Goal: Information Seeking & Learning: Learn about a topic

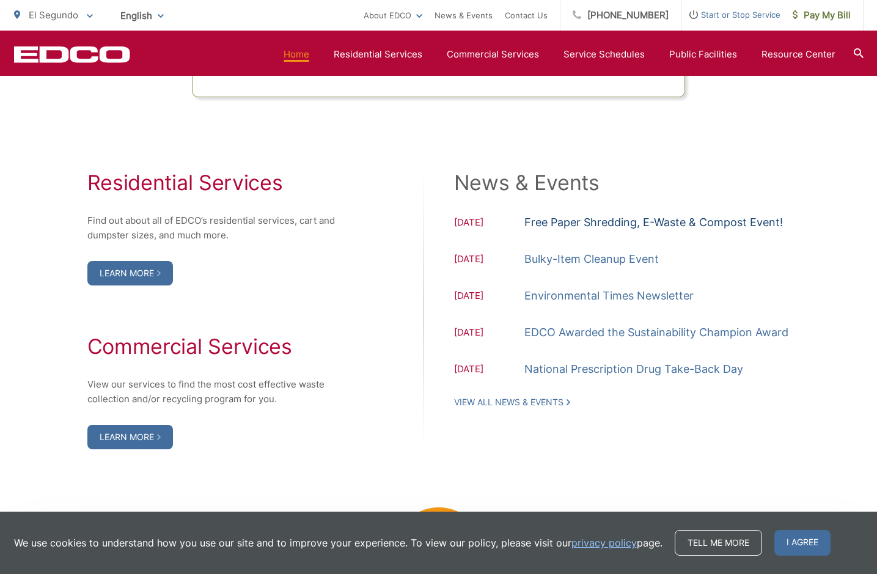
scroll to position [1197, 1]
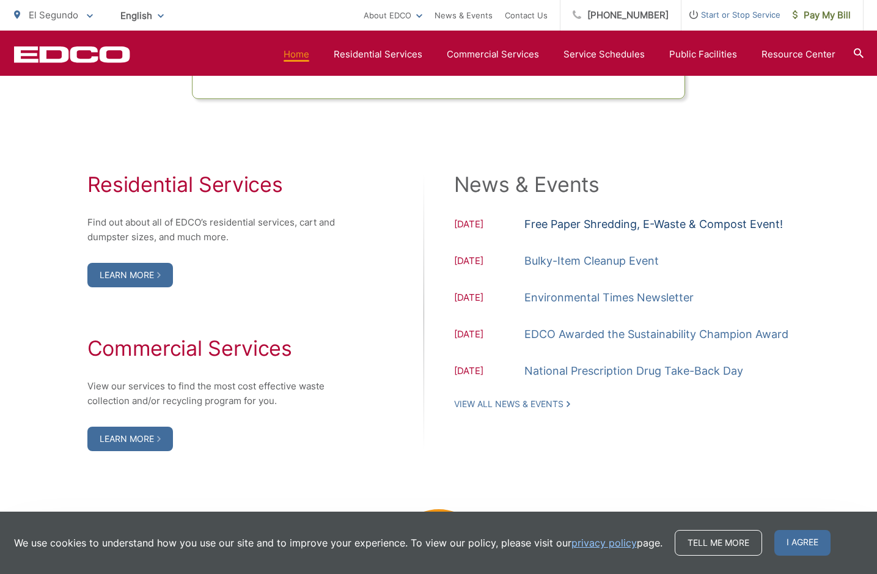
click at [536, 234] on link "Free Paper Shredding, E-Waste & Compost Event!" at bounding box center [654, 224] width 259 height 18
click at [553, 234] on link "Free Paper Shredding, E-Waste & Compost Event!" at bounding box center [654, 224] width 259 height 18
click at [504, 410] on link "View All News & Events" at bounding box center [512, 404] width 116 height 11
click at [627, 270] on link "Bulky-Item Cleanup Event" at bounding box center [592, 261] width 134 height 18
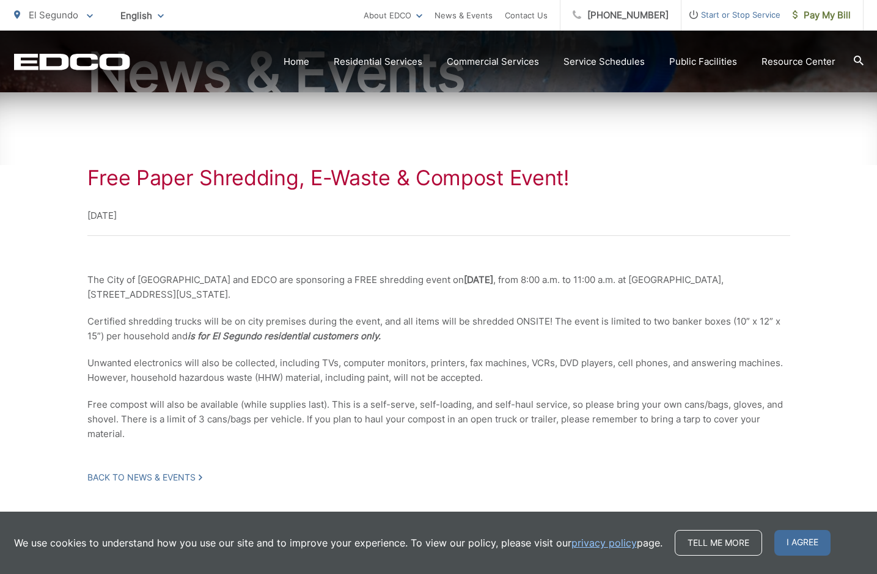
scroll to position [160, 0]
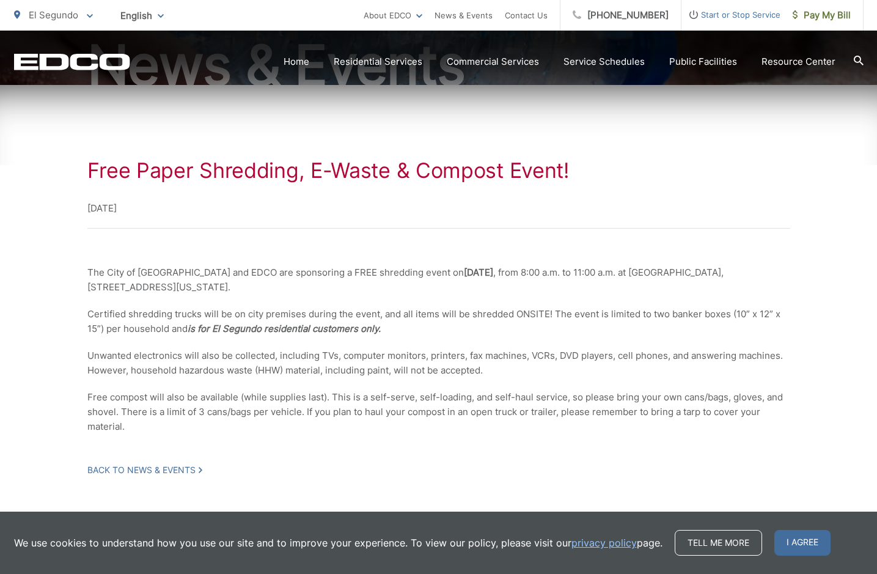
click at [443, 315] on p "Certified shredding trucks will be on city premises during the event, and all i…" at bounding box center [438, 321] width 703 height 29
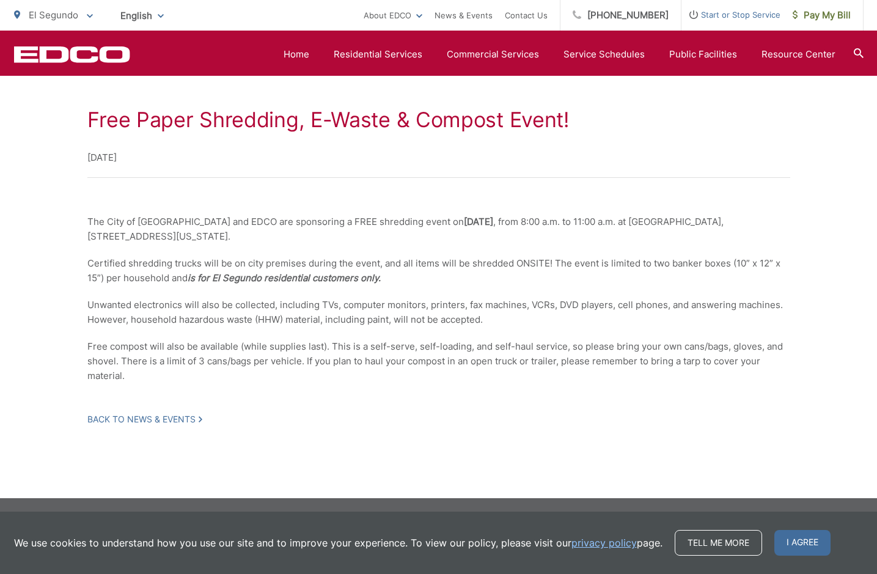
scroll to position [210, 0]
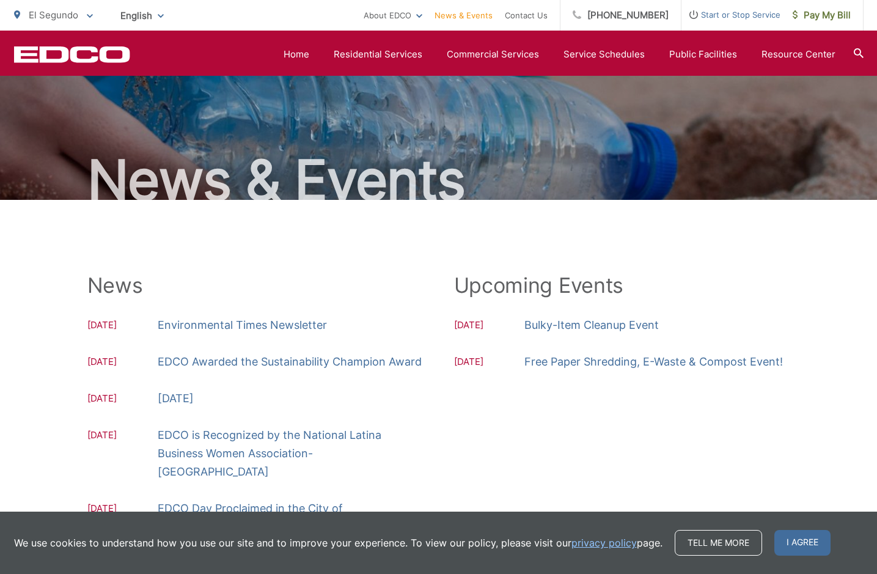
scroll to position [39, 0]
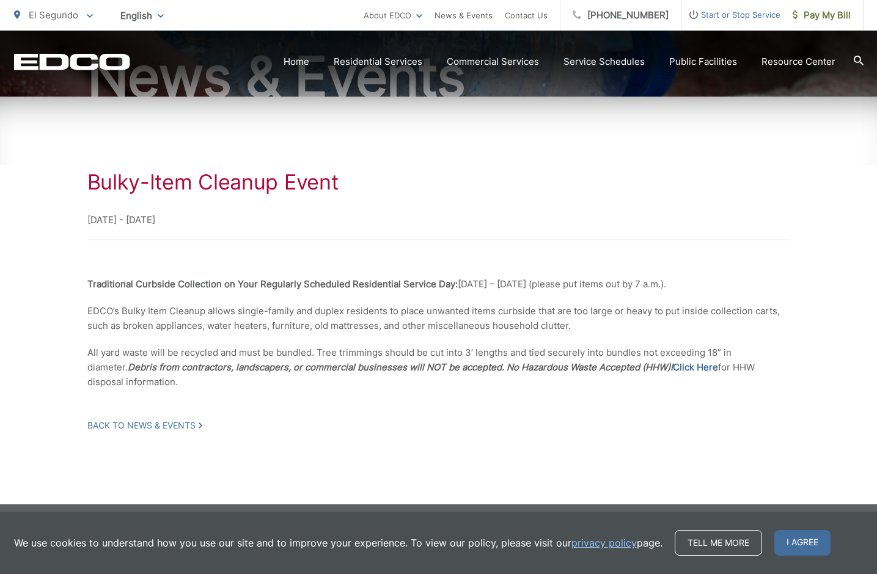
scroll to position [147, 0]
